Goal: Navigation & Orientation: Find specific page/section

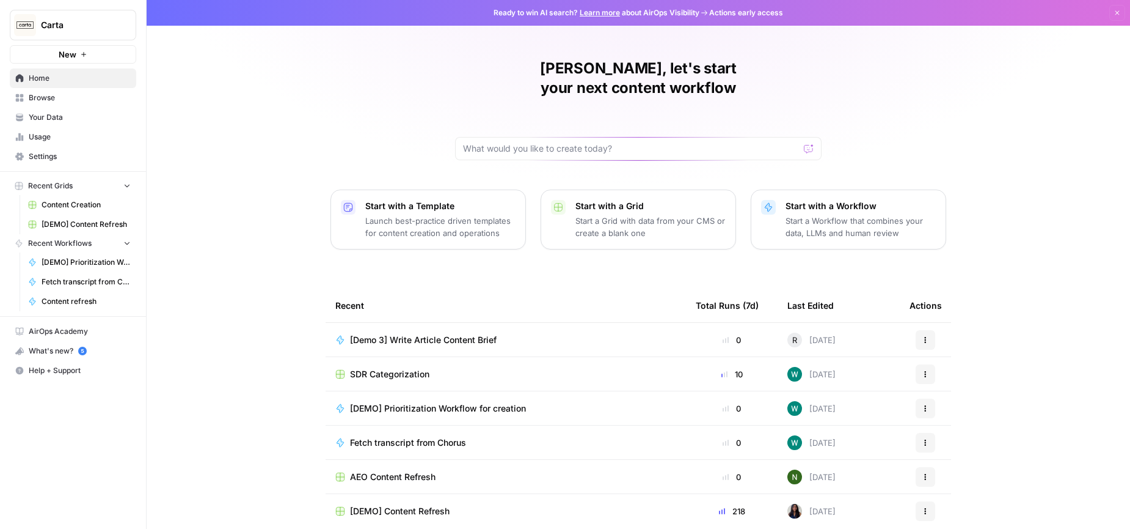
click at [73, 201] on span "Content Creation" at bounding box center [86, 204] width 89 height 11
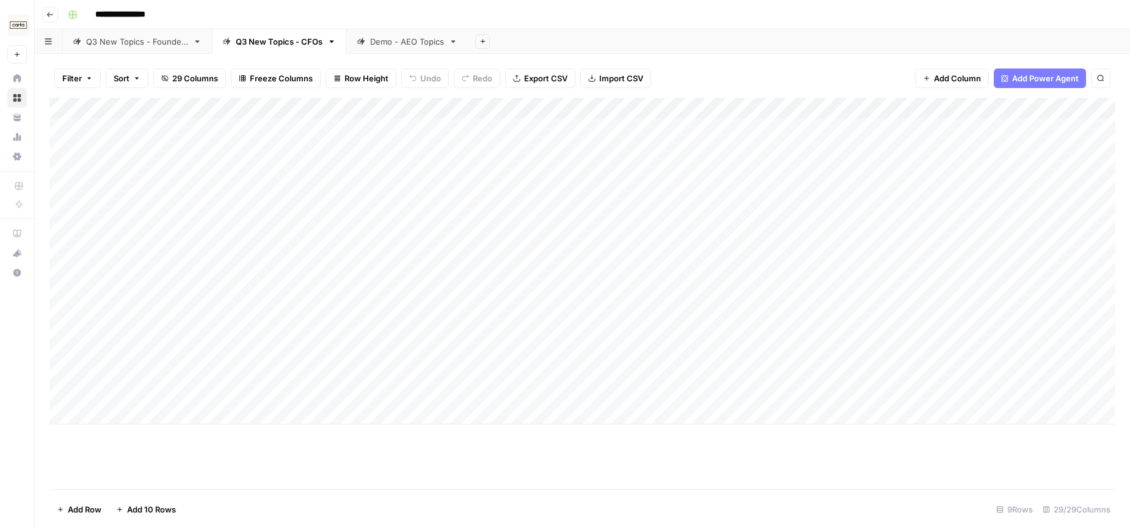
click at [131, 48] on link "Q3 New Topics - Founders" at bounding box center [137, 41] width 150 height 24
click at [251, 40] on div "Q3 New Topics - CFOs" at bounding box center [279, 41] width 87 height 12
click at [405, 42] on div "Demo - AEO Topics" at bounding box center [407, 41] width 74 height 12
click at [280, 48] on link "Q3 New Topics - CFOs" at bounding box center [279, 41] width 134 height 24
